Goal: Communication & Community: Answer question/provide support

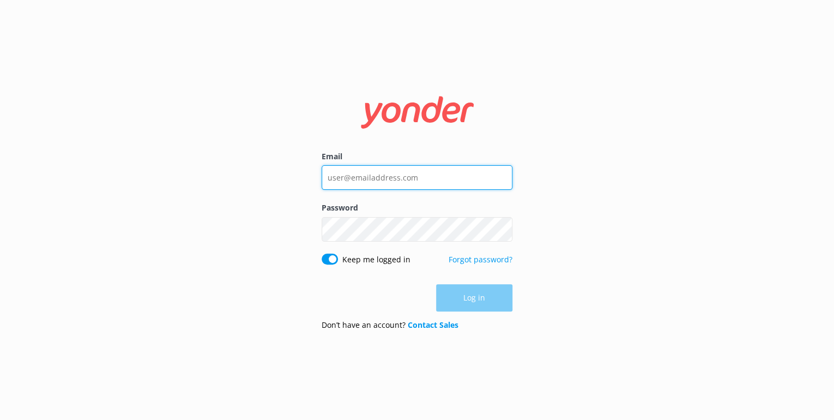
type input "[EMAIL_ADDRESS][DOMAIN_NAME]"
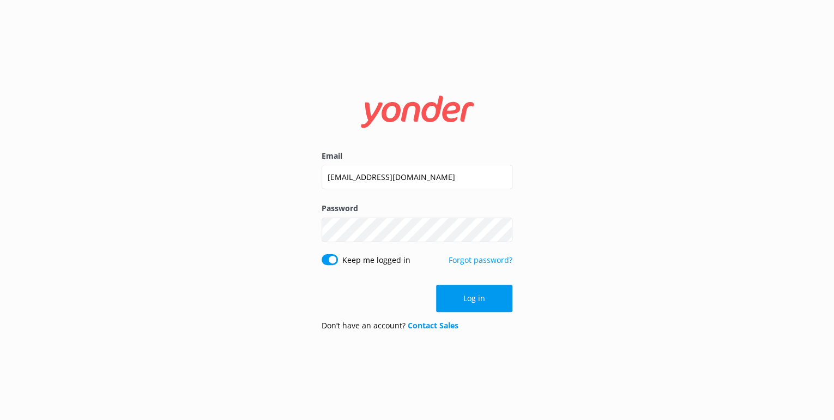
click at [474, 299] on div "Log in" at bounding box center [417, 298] width 191 height 27
click at [468, 297] on button "Log in" at bounding box center [474, 298] width 76 height 27
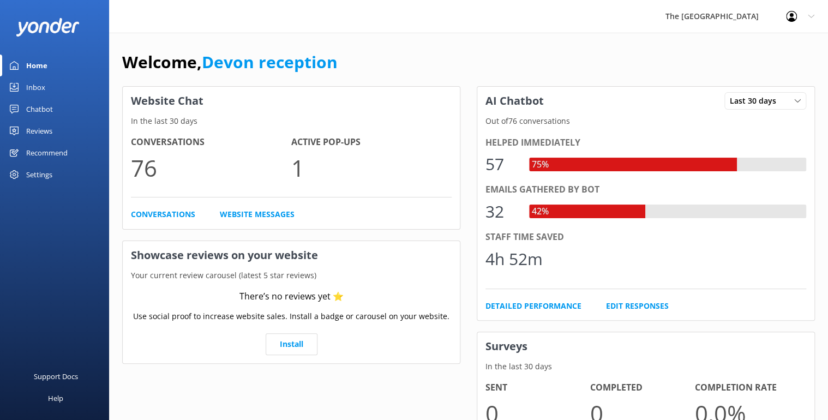
click at [32, 88] on div "Inbox" at bounding box center [35, 87] width 19 height 22
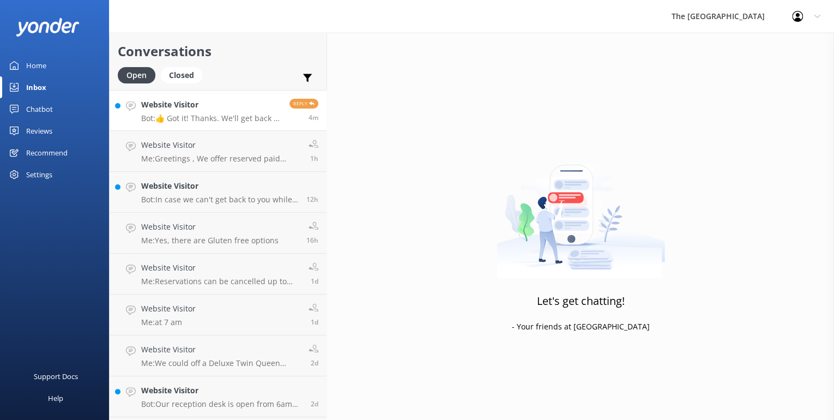
click at [188, 104] on h4 "Website Visitor" at bounding box center [211, 105] width 140 height 12
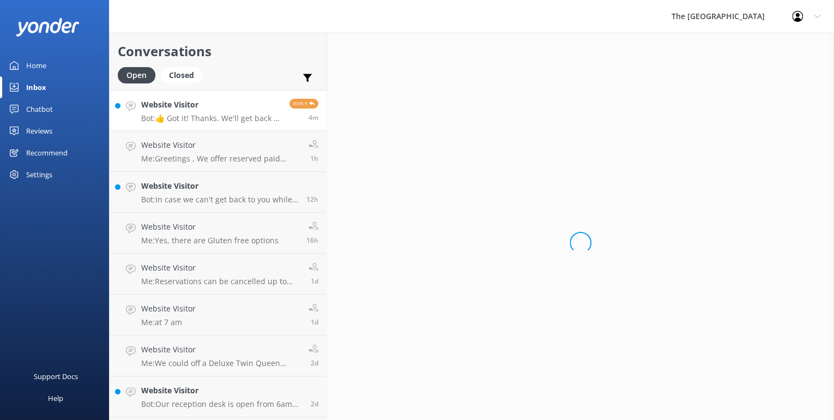
click at [188, 104] on h4 "Website Visitor" at bounding box center [211, 105] width 140 height 12
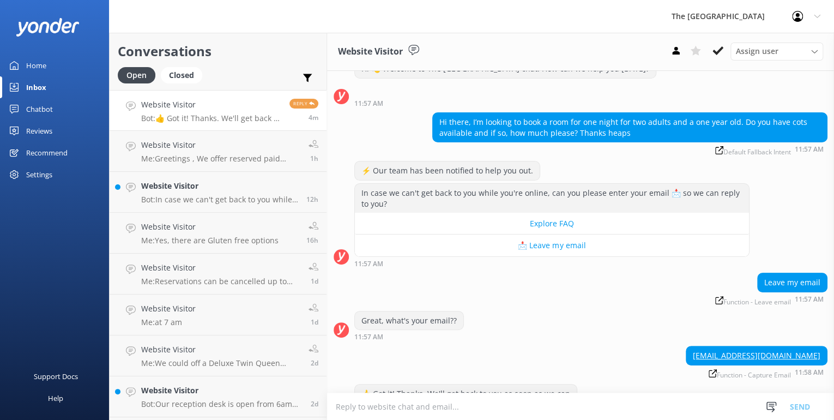
scroll to position [64, 0]
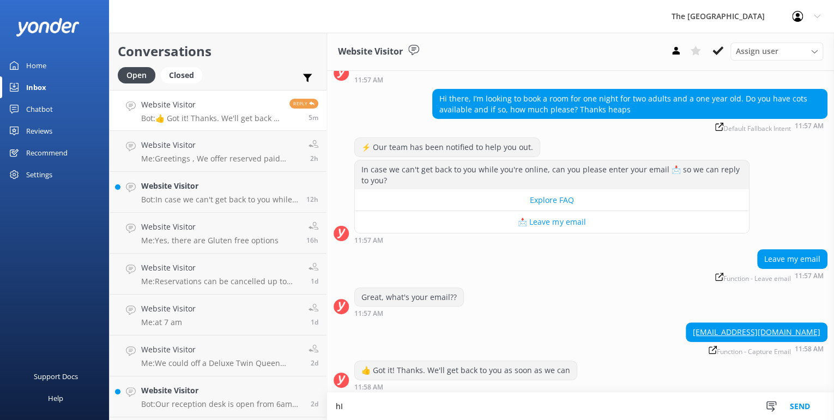
type textarea "h"
type textarea "w"
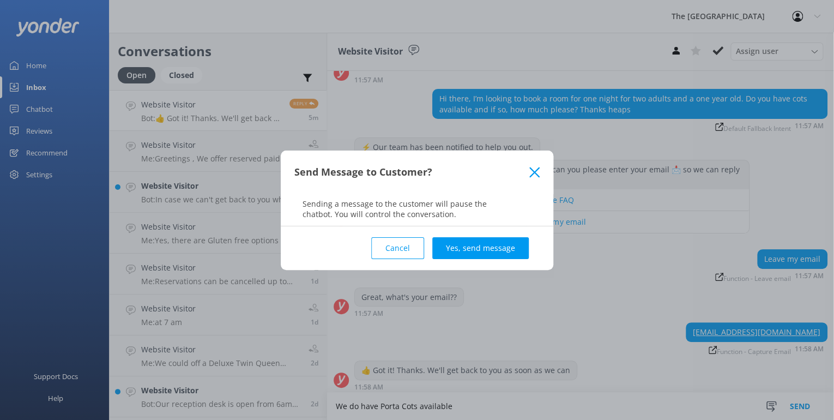
click at [385, 246] on button "Cancel" at bounding box center [397, 248] width 53 height 22
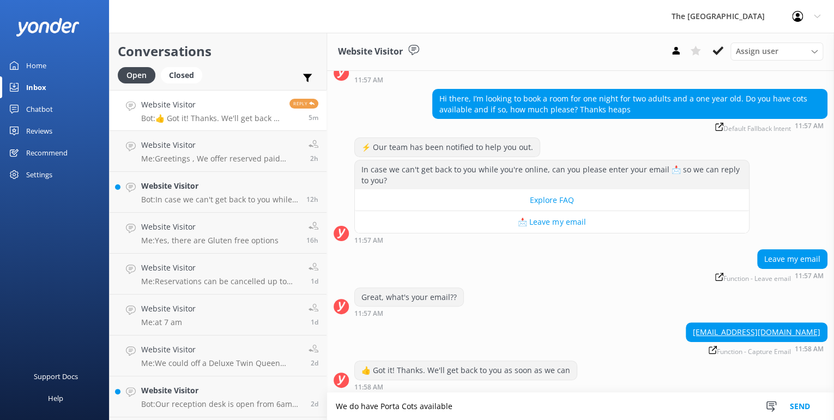
click at [462, 409] on textarea "We do have Porta Cots available" at bounding box center [580, 406] width 507 height 27
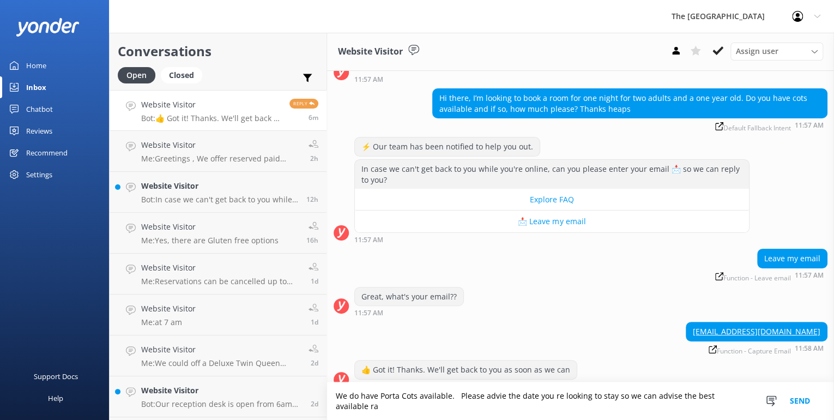
scroll to position [75, 0]
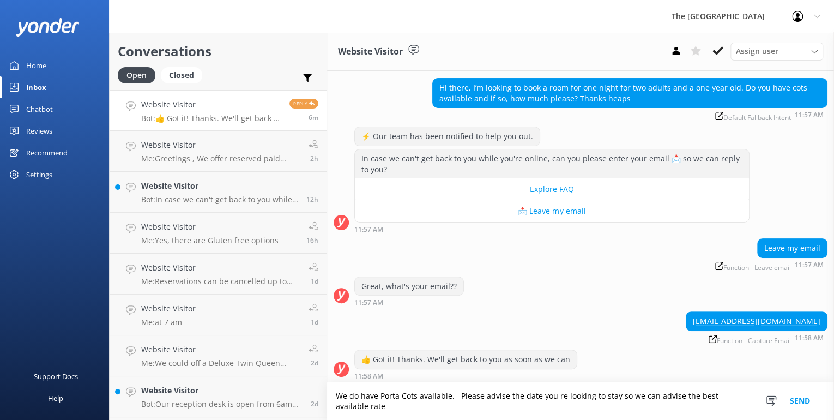
click at [454, 395] on textarea "We do have Porta Cots available. Please advise the date you re looking to stay …" at bounding box center [580, 401] width 507 height 38
click at [678, 395] on textarea "We do have Porta Cots available which can be placed into our King Studio rooms …" at bounding box center [580, 401] width 507 height 38
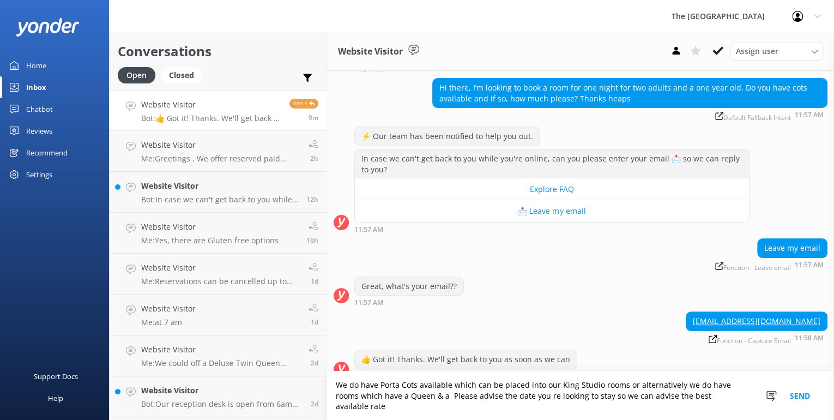
scroll to position [86, 0]
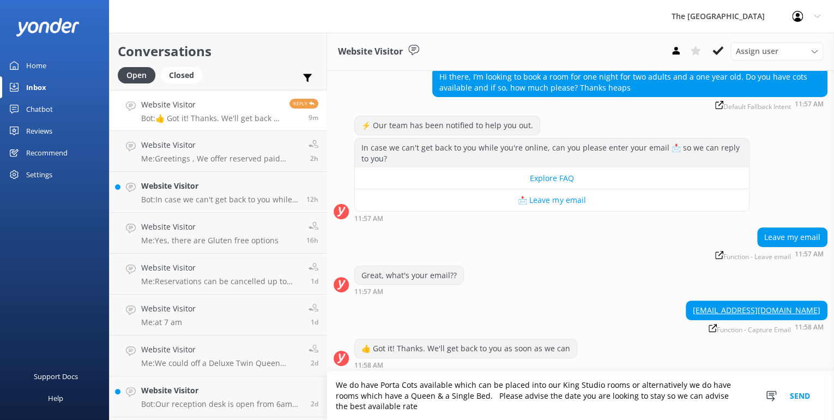
click at [403, 406] on textarea "We do have Porta Cots available which can be placed into our King Studio rooms …" at bounding box center [580, 395] width 507 height 49
type textarea "We do have Porta Cots available which can be placed into our King Studio rooms …"
click at [796, 394] on button "Send" at bounding box center [800, 395] width 41 height 49
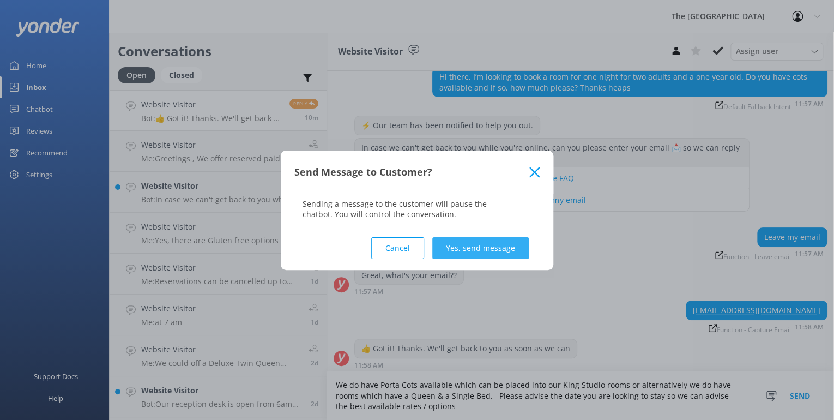
click at [464, 255] on button "Yes, send message" at bounding box center [480, 248] width 96 height 22
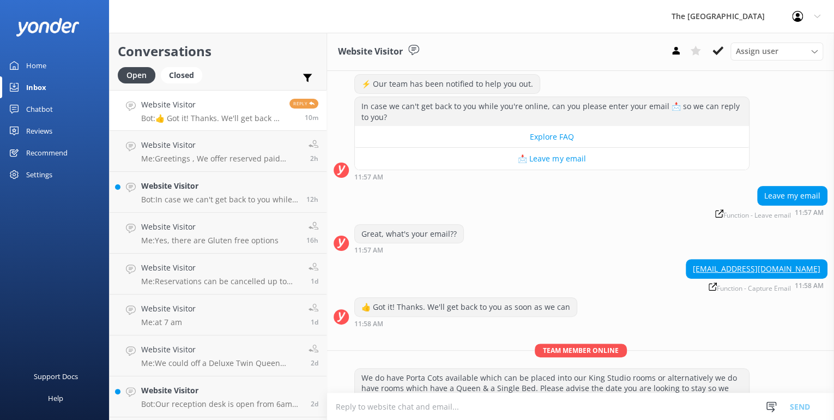
scroll to position [156, 0]
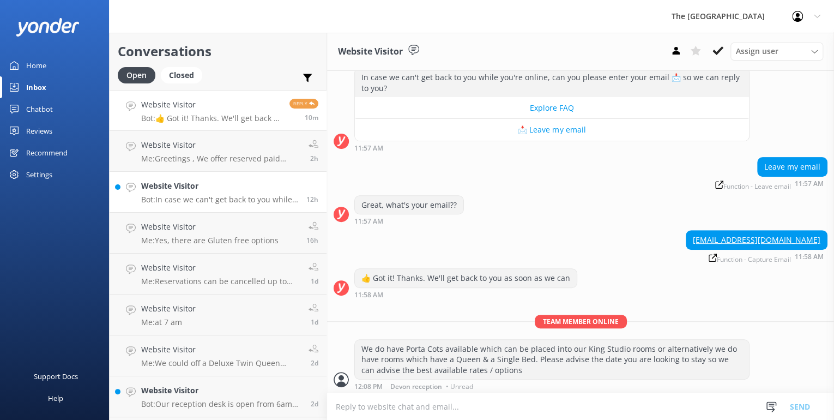
click at [192, 185] on h4 "Website Visitor" at bounding box center [219, 186] width 157 height 12
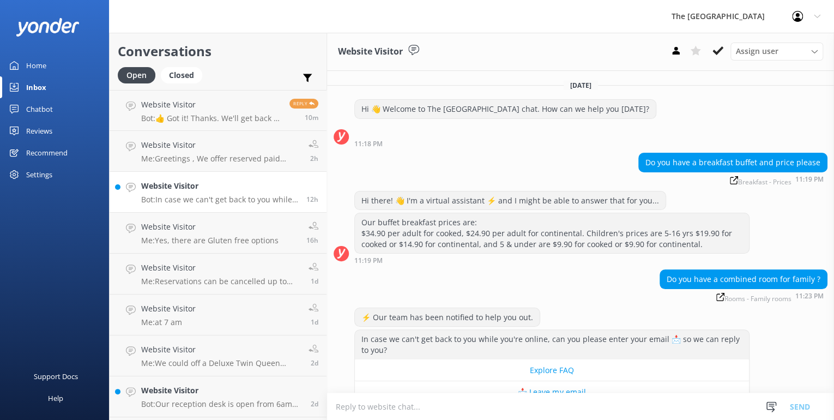
scroll to position [24, 0]
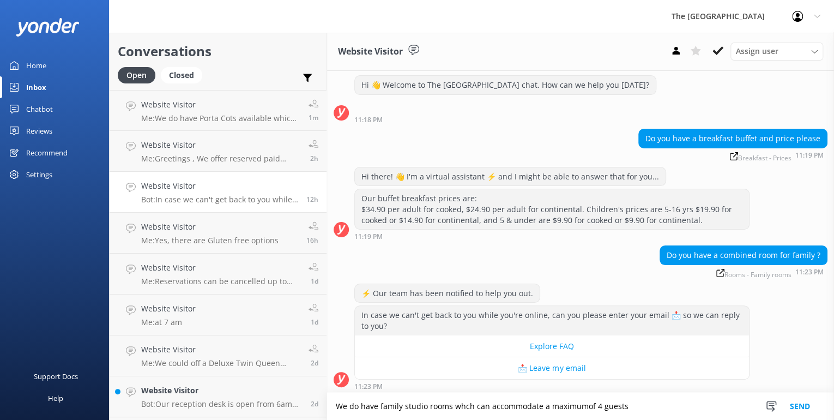
drag, startPoint x: 461, startPoint y: 408, endPoint x: 485, endPoint y: 412, distance: 24.8
drag, startPoint x: 584, startPoint y: 407, endPoint x: 600, endPoint y: 407, distance: 15.3
click at [632, 402] on textarea "We do have family studio rooms which can accommodate a maximum of 4 guests" at bounding box center [580, 406] width 507 height 27
type textarea "We do have family studio rooms which can accommodate a maximum of 4 guests"
click at [795, 403] on button "Send" at bounding box center [800, 406] width 41 height 27
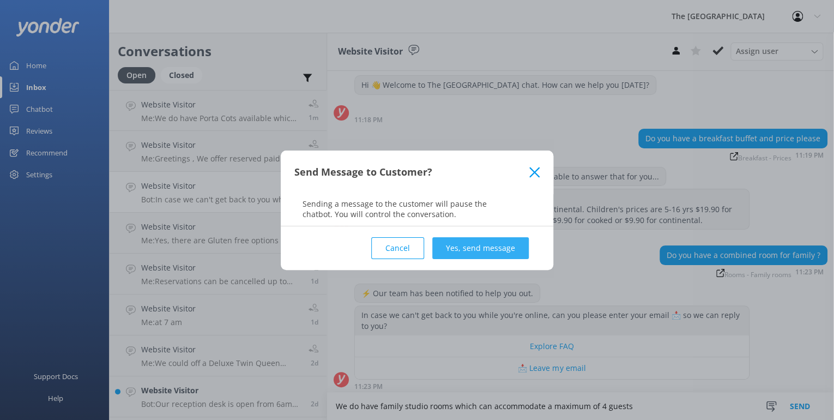
click at [457, 250] on button "Yes, send message" at bounding box center [480, 248] width 96 height 22
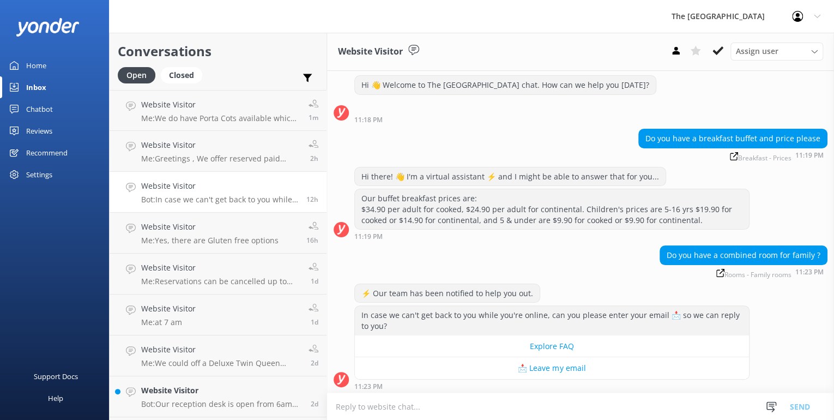
scroll to position [115, 0]
